Goal: Transaction & Acquisition: Purchase product/service

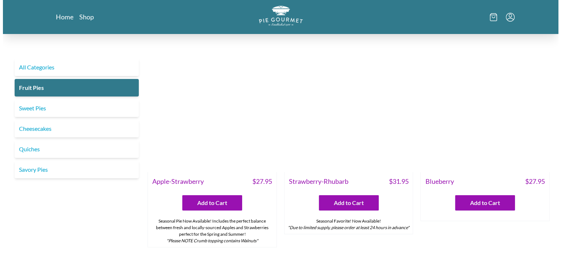
scroll to position [15, 0]
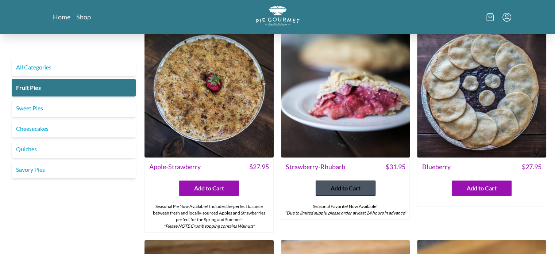
click at [348, 191] on span "Add to Cart" at bounding box center [346, 188] width 30 height 9
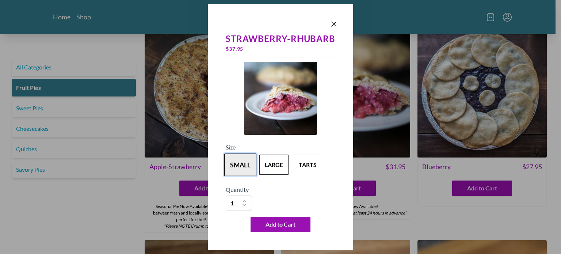
click at [240, 171] on button "small" at bounding box center [240, 164] width 32 height 23
click at [277, 171] on button "large" at bounding box center [274, 164] width 32 height 23
click at [240, 162] on button "small" at bounding box center [240, 164] width 32 height 23
click at [245, 164] on button "small" at bounding box center [240, 164] width 32 height 23
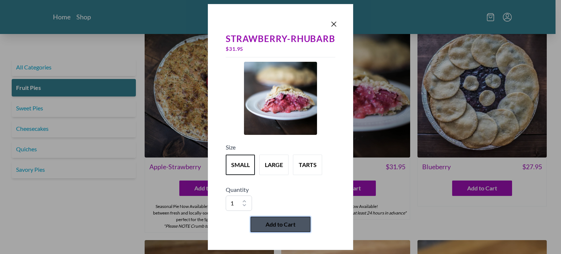
click at [276, 223] on span "Add to Cart" at bounding box center [280, 224] width 30 height 9
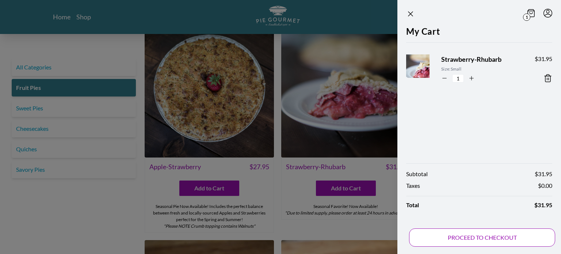
click at [436, 237] on button "PROCEED TO CHECKOUT" at bounding box center [482, 237] width 146 height 18
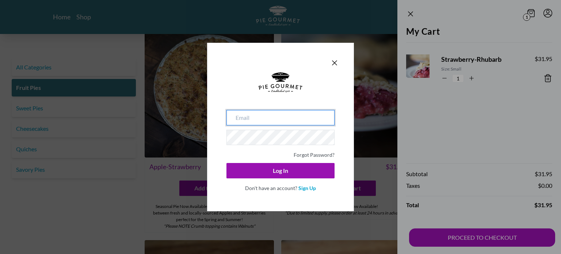
click at [270, 118] on input "email" at bounding box center [280, 117] width 108 height 15
type input "elaparks@verizon.net"
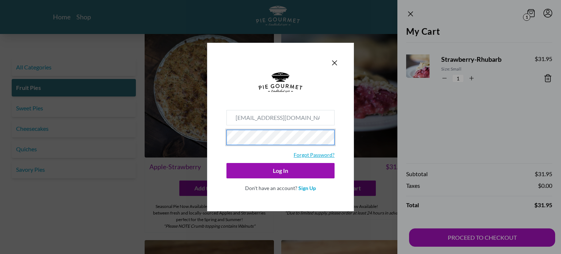
click at [316, 153] on link "Forgot Password?" at bounding box center [314, 155] width 41 height 6
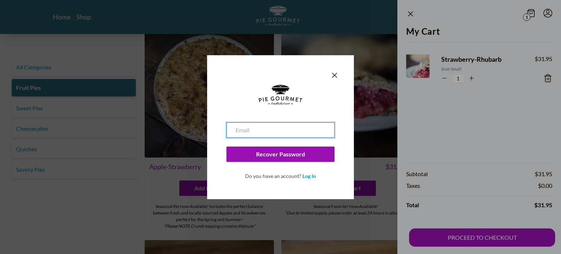
click at [297, 129] on input "email" at bounding box center [280, 129] width 108 height 15
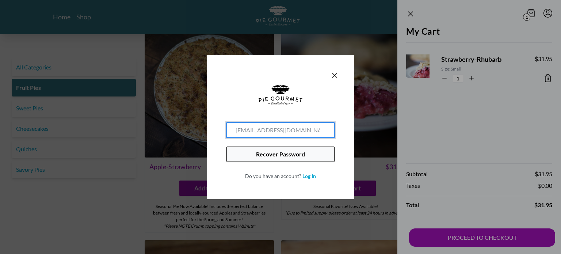
type input "ELAPARKS@VERIZON.NET"
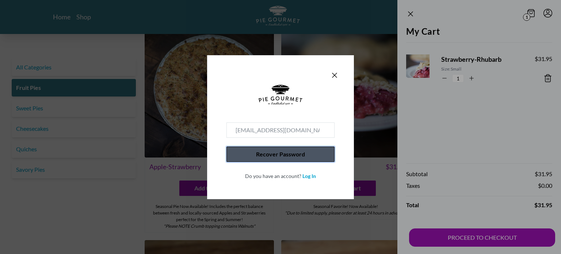
click at [287, 154] on button "Recover Password" at bounding box center [280, 153] width 108 height 15
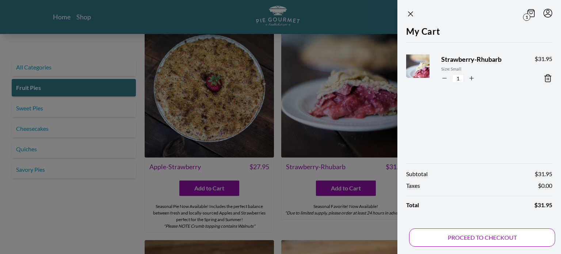
click at [412, 236] on button "PROCEED TO CHECKOUT" at bounding box center [482, 237] width 146 height 18
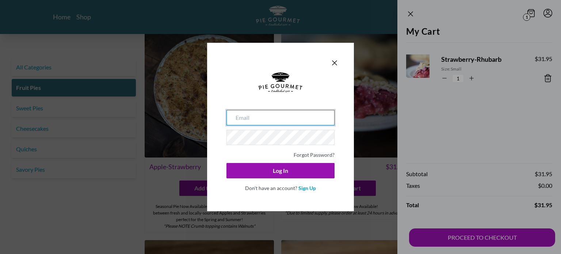
click at [299, 115] on input "email" at bounding box center [280, 117] width 108 height 15
type input "ELAPARKS@VERIZON.NET"
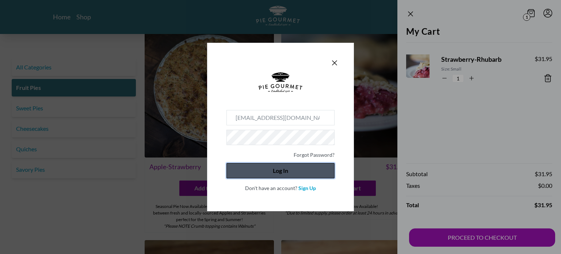
click at [293, 175] on button "Log In" at bounding box center [280, 170] width 108 height 15
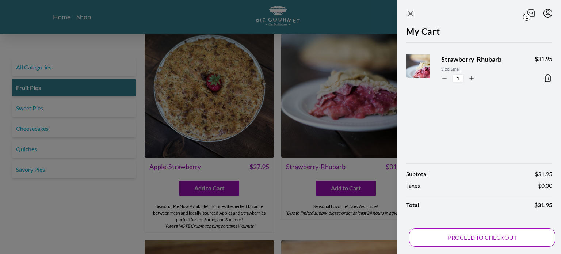
click at [432, 237] on button "PROCEED TO CHECKOUT" at bounding box center [482, 237] width 146 height 18
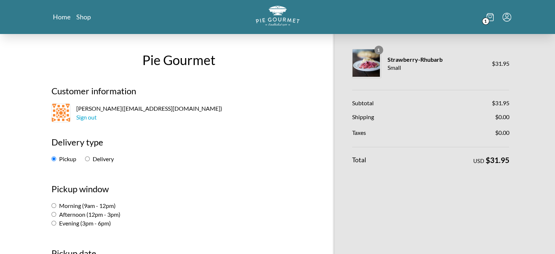
click at [86, 159] on input "Delivery" at bounding box center [87, 158] width 5 height 5
radio input "true"
select select "-1"
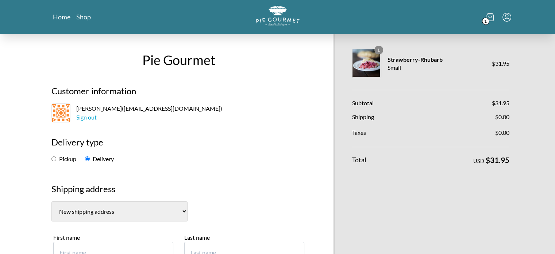
click at [51, 156] on input "Pickup" at bounding box center [53, 158] width 5 height 5
radio input "true"
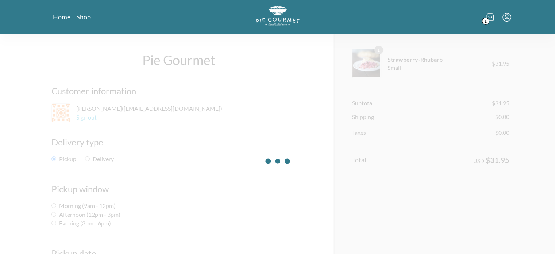
click at [85, 156] on input "Delivery" at bounding box center [87, 158] width 5 height 5
radio input "true"
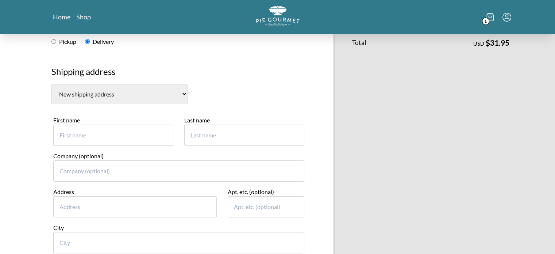
scroll to position [119, 0]
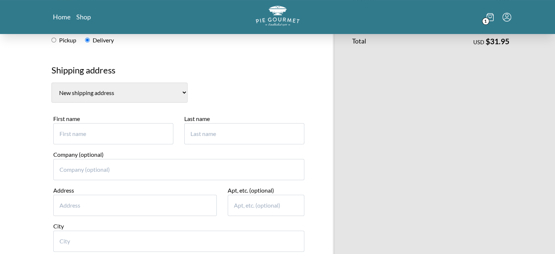
click at [149, 88] on select "Dick & Lois Parks, 2620 Lakeridge Ct Oakton (US) New shipping address" at bounding box center [119, 93] width 136 height 20
select select "0"
click at [51, 83] on select "Dick & Lois Parks, 2620 Lakeridge Ct Oakton (US) New shipping address" at bounding box center [119, 93] width 136 height 20
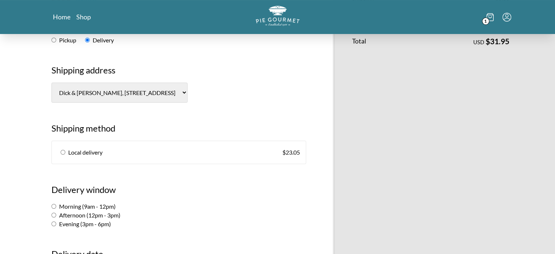
click at [87, 91] on select "Dick & Lois Parks, 2620 Lakeridge Ct Oakton (US) New shipping address" at bounding box center [119, 93] width 136 height 20
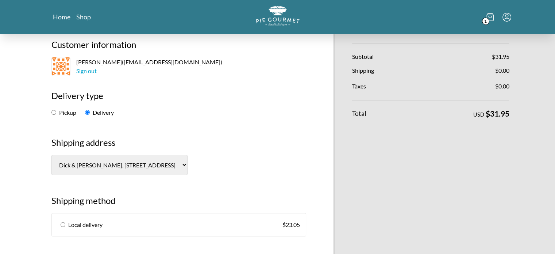
scroll to position [46, 0]
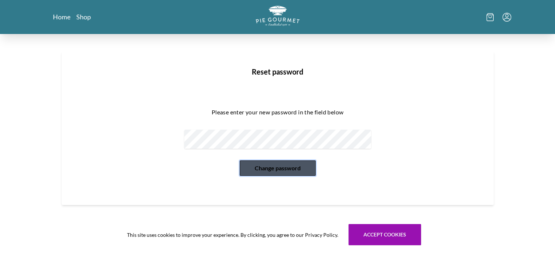
click at [252, 169] on button "Change password" at bounding box center [278, 167] width 76 height 15
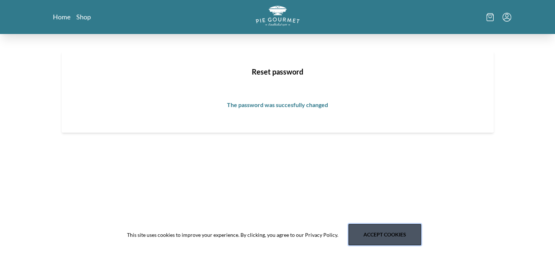
click at [364, 230] on button "Accept cookies" at bounding box center [385, 234] width 73 height 21
